Goal: Obtain resource: Obtain resource

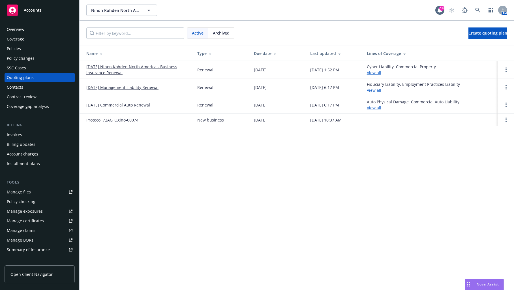
click at [14, 194] on div "Manage files" at bounding box center [19, 191] width 24 height 9
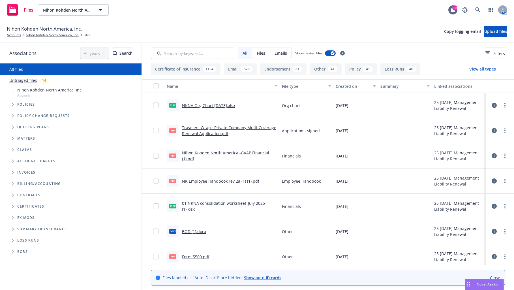
click at [14, 128] on icon "Tree Example" at bounding box center [13, 126] width 2 height 3
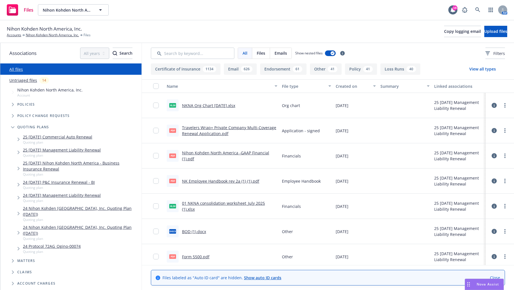
click at [18, 197] on icon "Tree Example" at bounding box center [19, 197] width 2 height 3
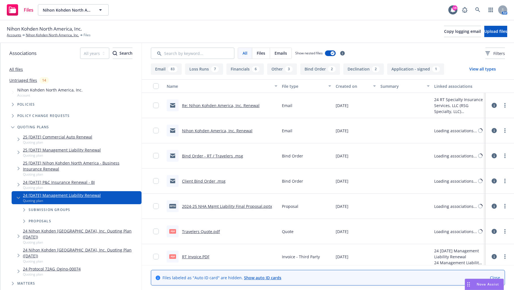
click at [24, 210] on icon "Tree Example" at bounding box center [24, 209] width 2 height 3
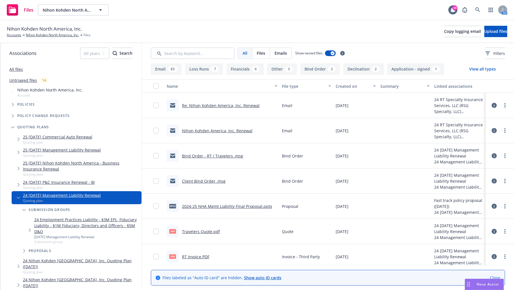
click at [29, 230] on icon "Tree Example" at bounding box center [30, 229] width 2 height 3
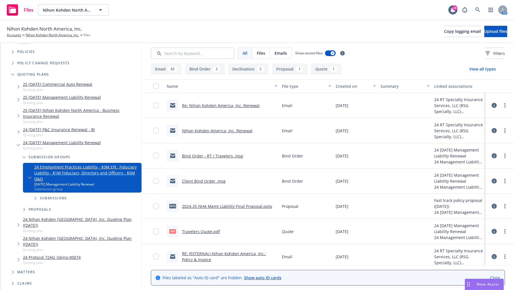
scroll to position [85, 0]
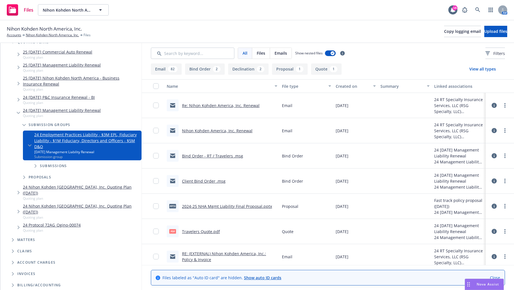
click at [35, 168] on span "Tree Example" at bounding box center [35, 165] width 9 height 9
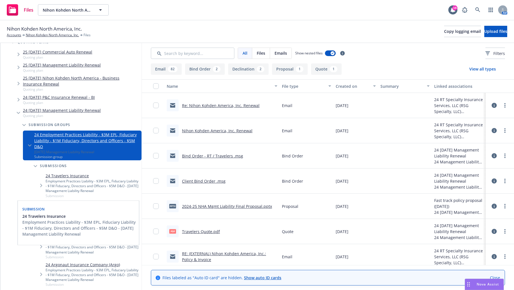
scroll to position [113, 0]
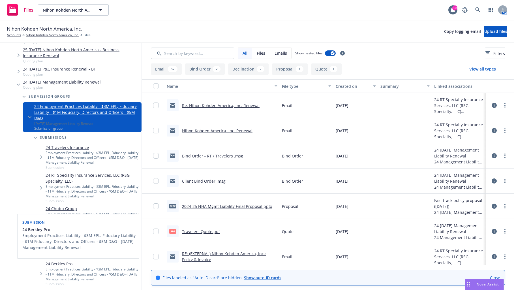
click at [66, 262] on link "24 Berkley Pro" at bounding box center [93, 264] width 94 height 6
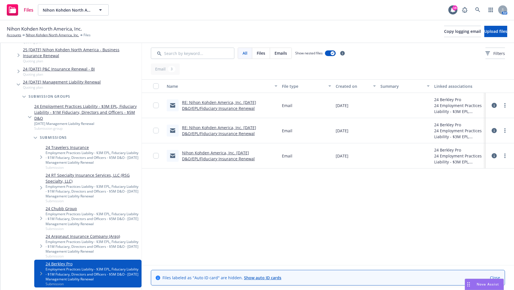
click at [220, 101] on link "RE: Nihon Kohden America, Inc. [DATE] D&O/EPL/Fiduciary Insurance Renewal" at bounding box center [219, 105] width 74 height 11
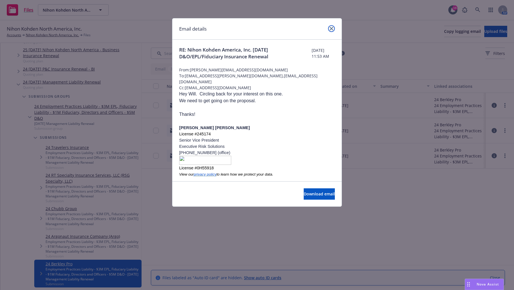
click at [331, 27] on icon "close" at bounding box center [331, 28] width 3 height 3
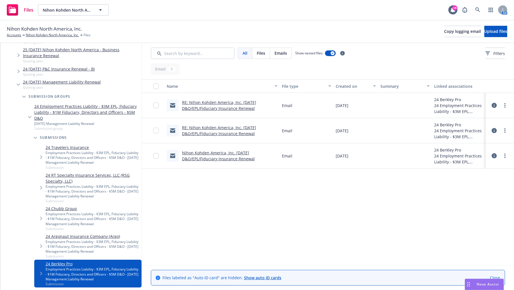
click at [218, 103] on link "RE: Nihon Kohden America, Inc. [DATE] D&O/EPL/Fiduciary Insurance Renewal" at bounding box center [219, 105] width 74 height 11
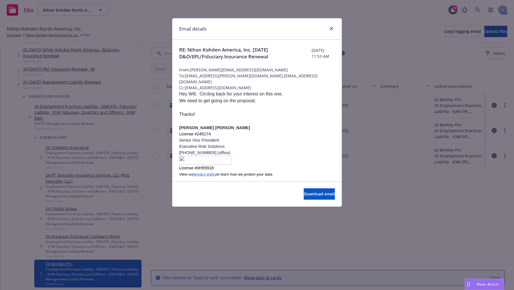
click at [328, 28] on div at bounding box center [330, 28] width 9 height 7
click at [332, 29] on icon "close" at bounding box center [331, 28] width 3 height 3
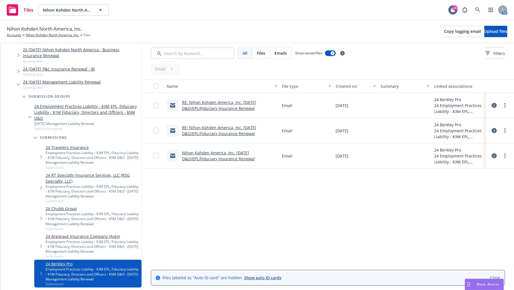
click at [226, 130] on link "RE: Nihon Kohden America, Inc. [DATE] D&O/EPL/Fiduciary Insurance Renewal" at bounding box center [219, 130] width 74 height 11
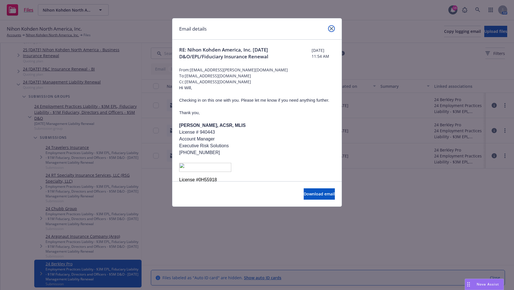
click at [332, 27] on icon "close" at bounding box center [331, 28] width 3 height 3
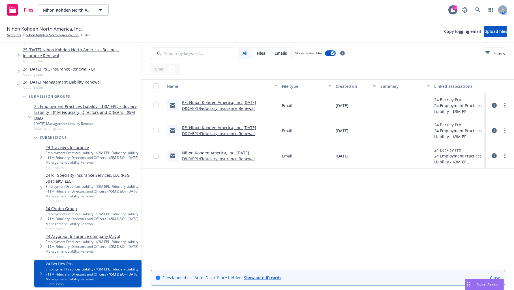
click at [265, 210] on div "Name File type Created on Summary Linked associations RE: Nihon Kohden America,…" at bounding box center [328, 172] width 372 height 186
drag, startPoint x: 307, startPoint y: 10, endPoint x: 316, endPoint y: 1, distance: 12.6
click at [307, 10] on div "Files Nihon Kohden North America, Inc. Nihon Kohden North America, Inc. 19 AM" at bounding box center [257, 10] width 514 height 20
